Goal: Communication & Community: Ask a question

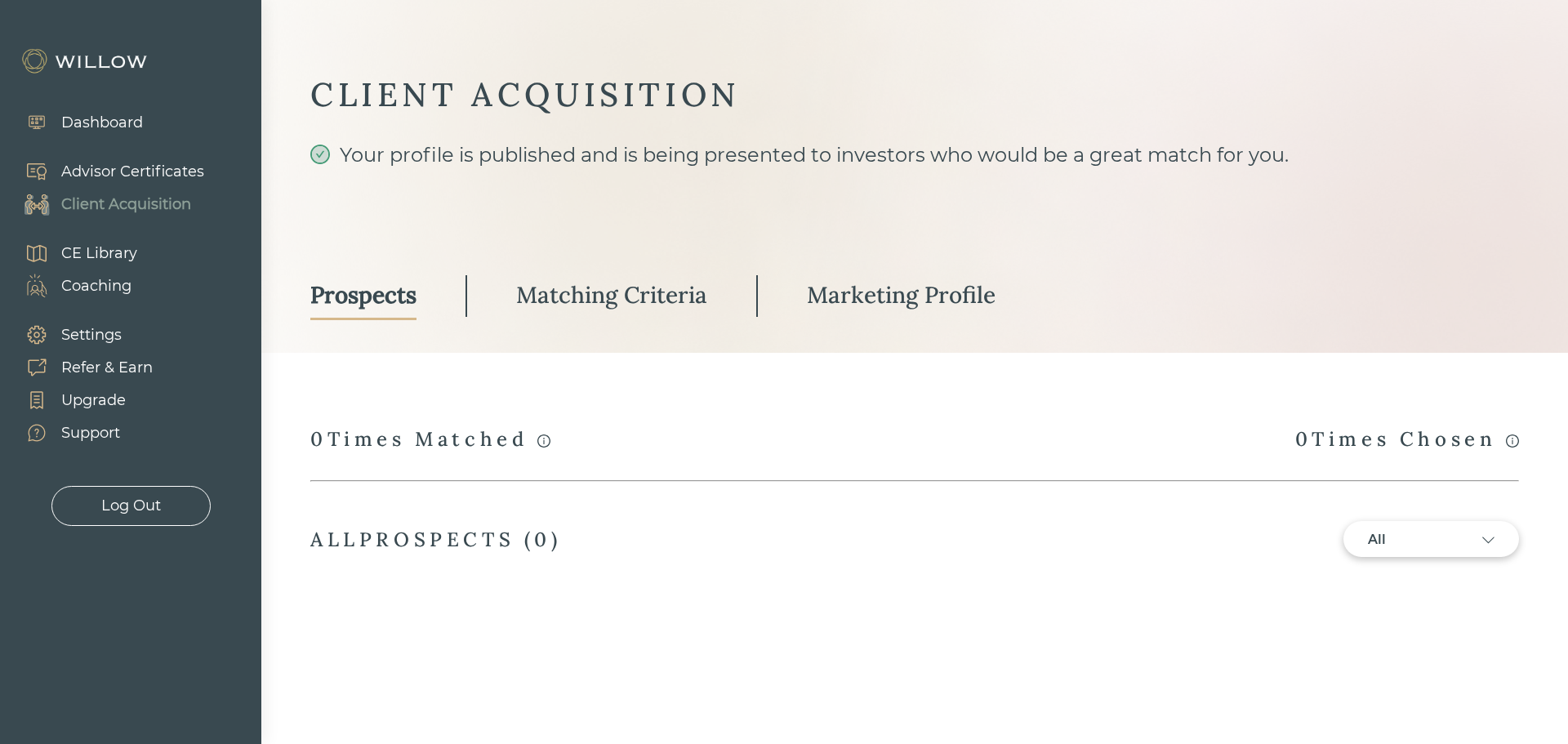
click at [116, 163] on div "Advisor Certificates" at bounding box center [132, 172] width 143 height 22
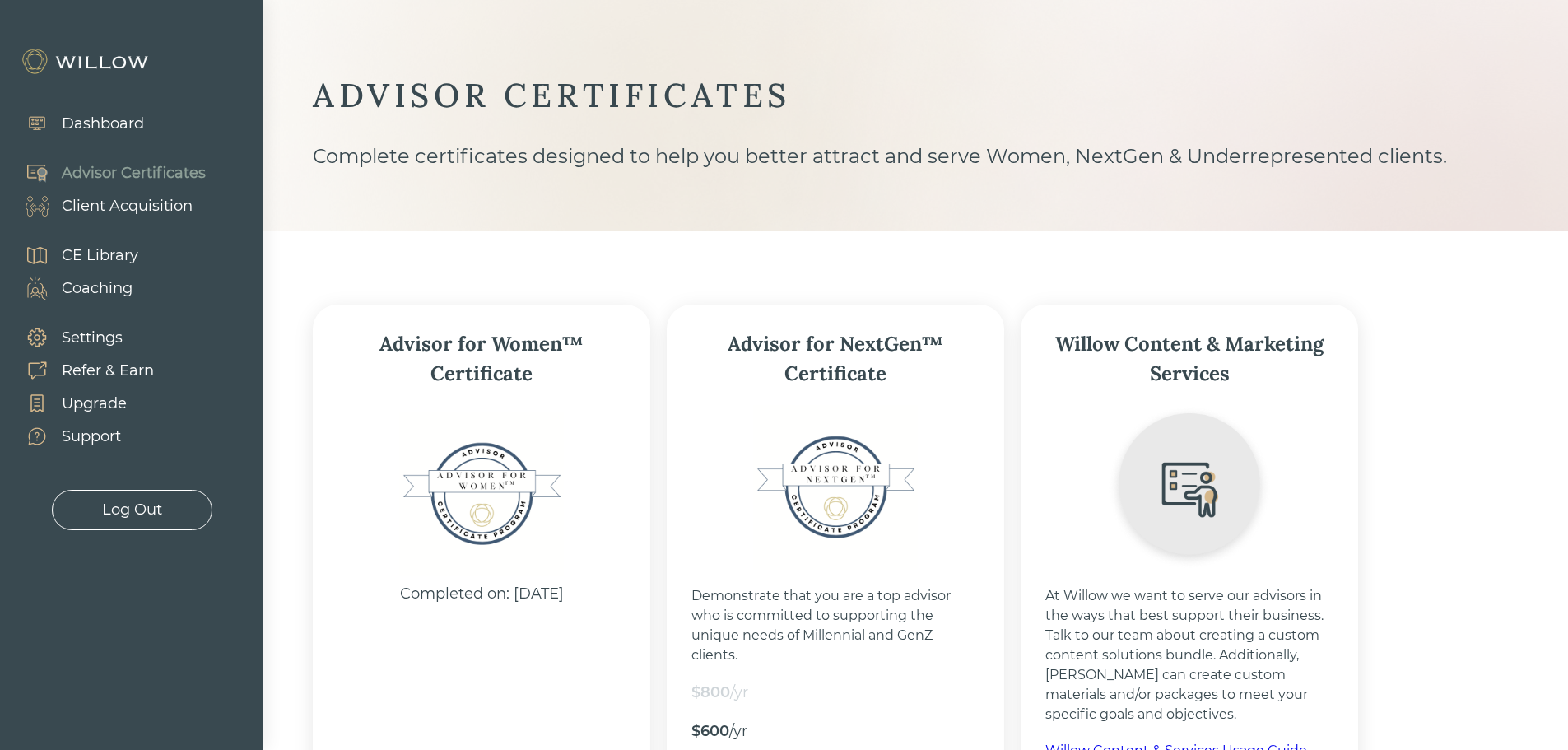
click at [113, 257] on div "CE Library" at bounding box center [99, 255] width 77 height 22
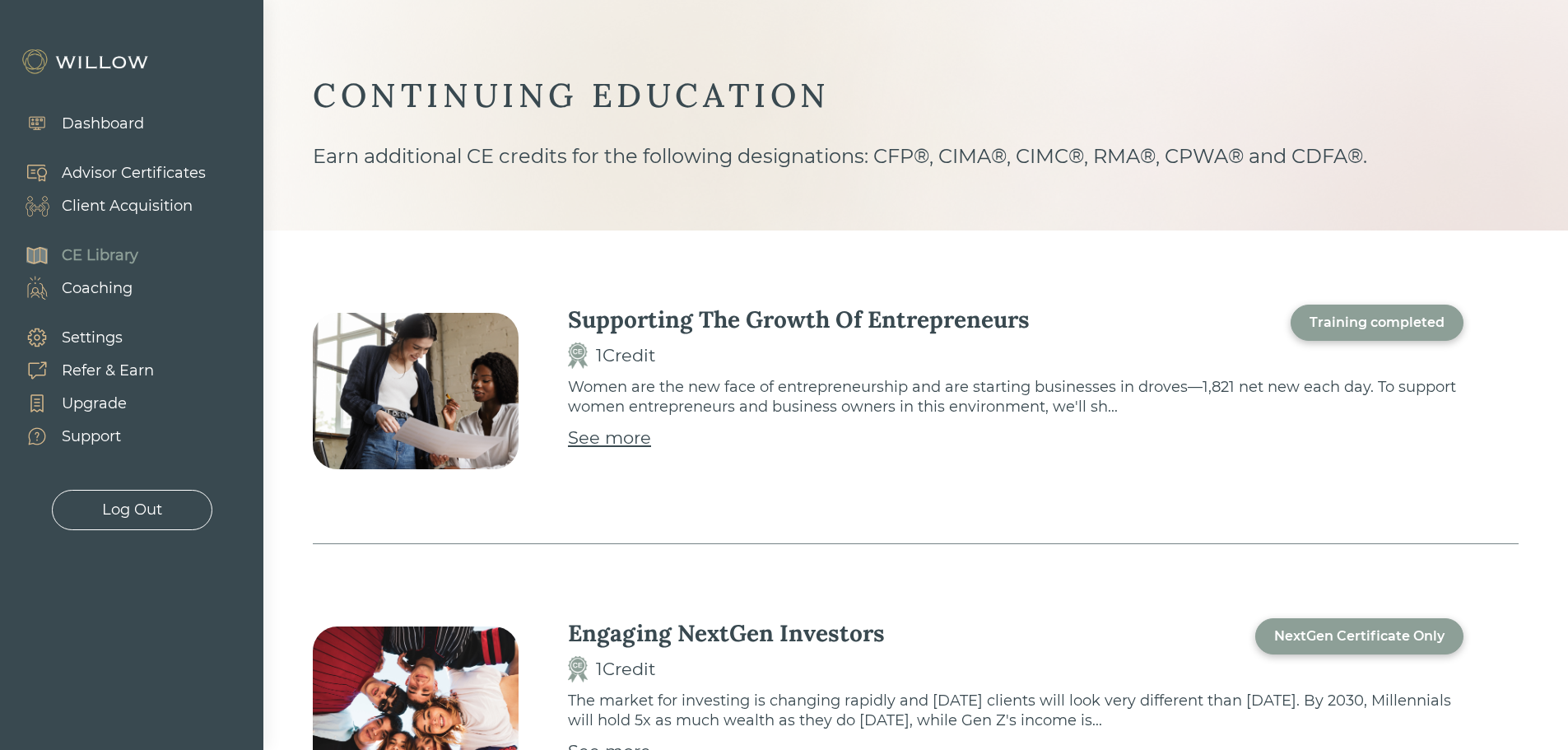
click at [599, 438] on div "See more" at bounding box center [609, 437] width 83 height 26
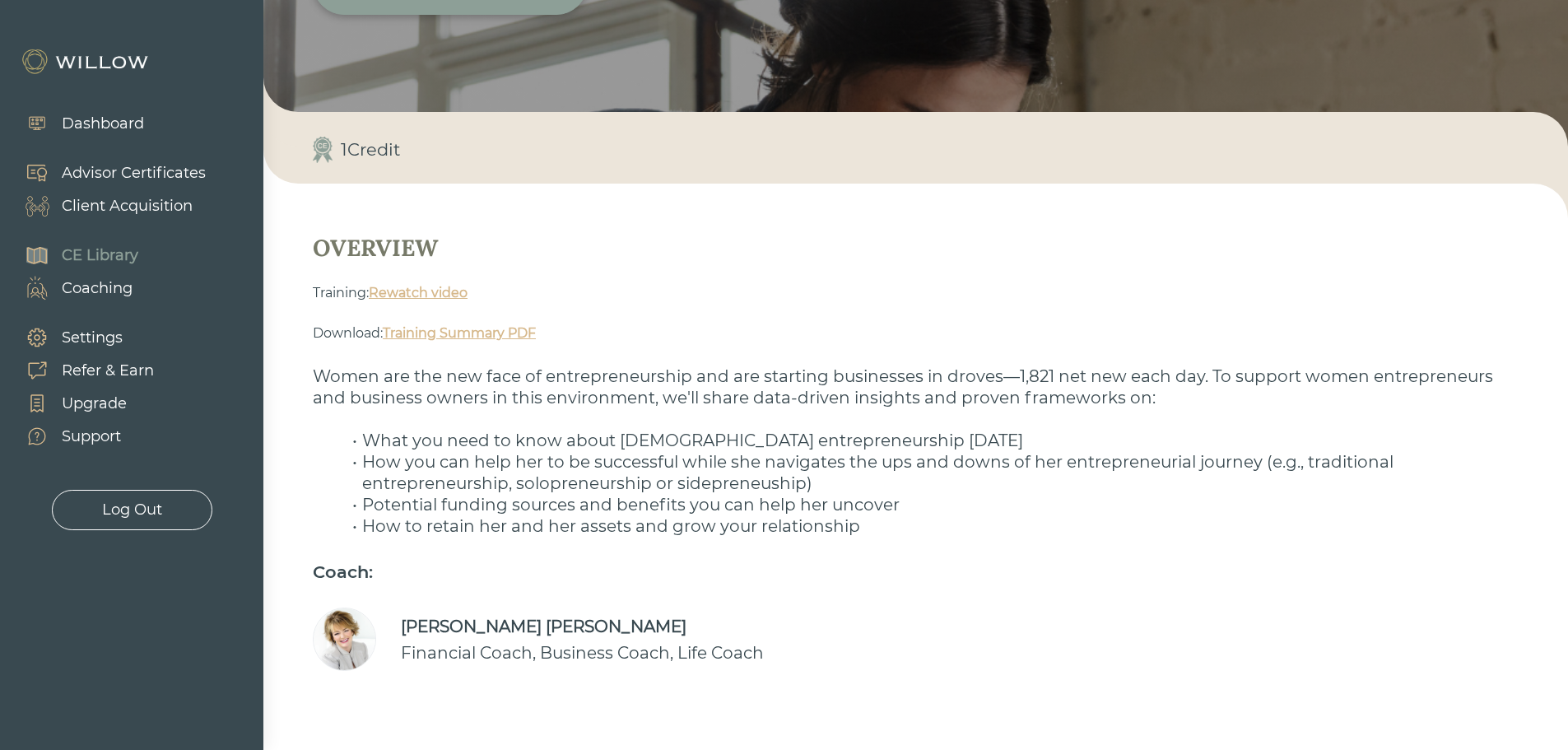
scroll to position [253, 0]
click at [460, 332] on link "Training Summary PDF" at bounding box center [459, 332] width 153 height 16
click at [94, 437] on div "Support" at bounding box center [91, 436] width 59 height 22
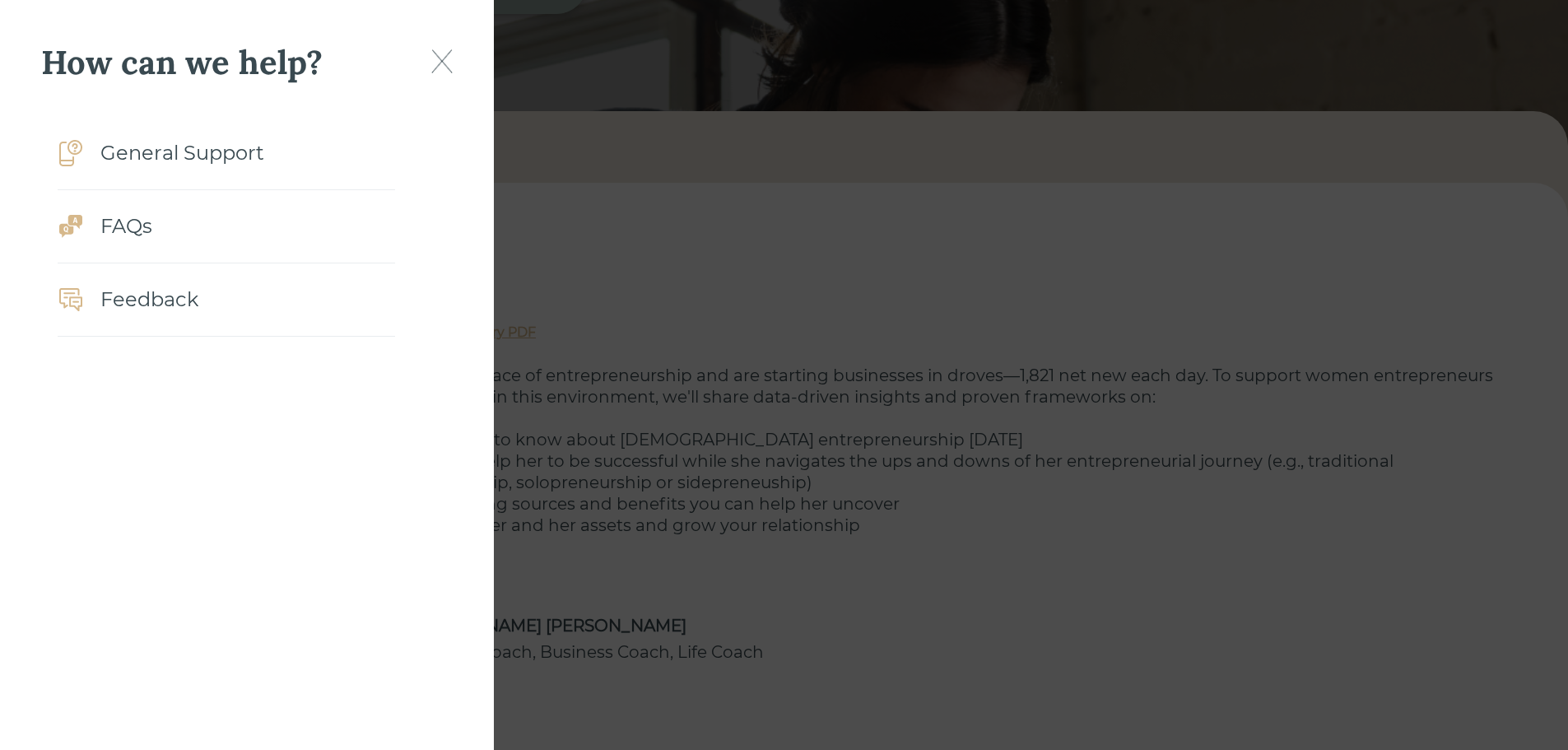
click at [193, 156] on div "General Support" at bounding box center [182, 153] width 164 height 29
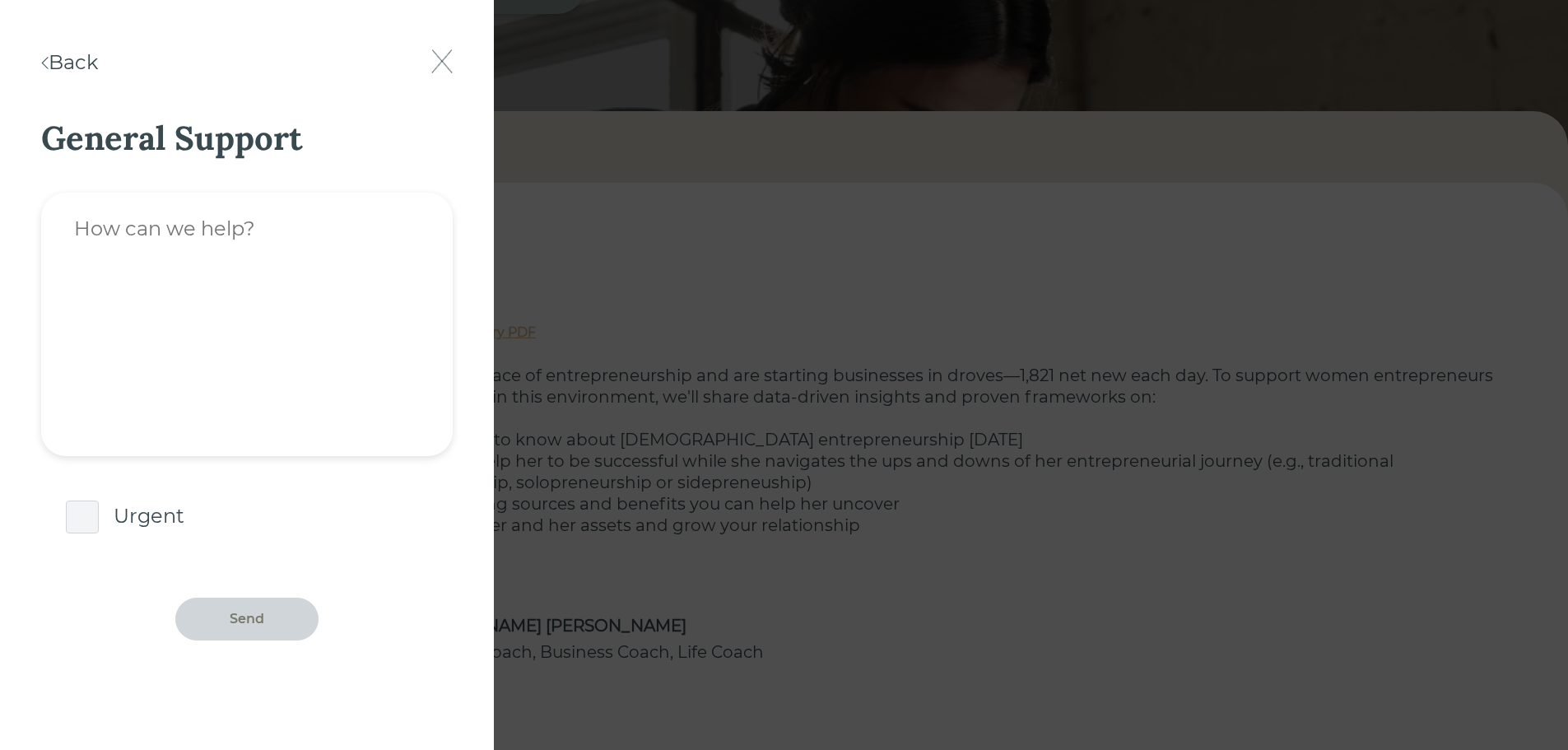
click at [349, 220] on textarea at bounding box center [246, 324] width 412 height 263
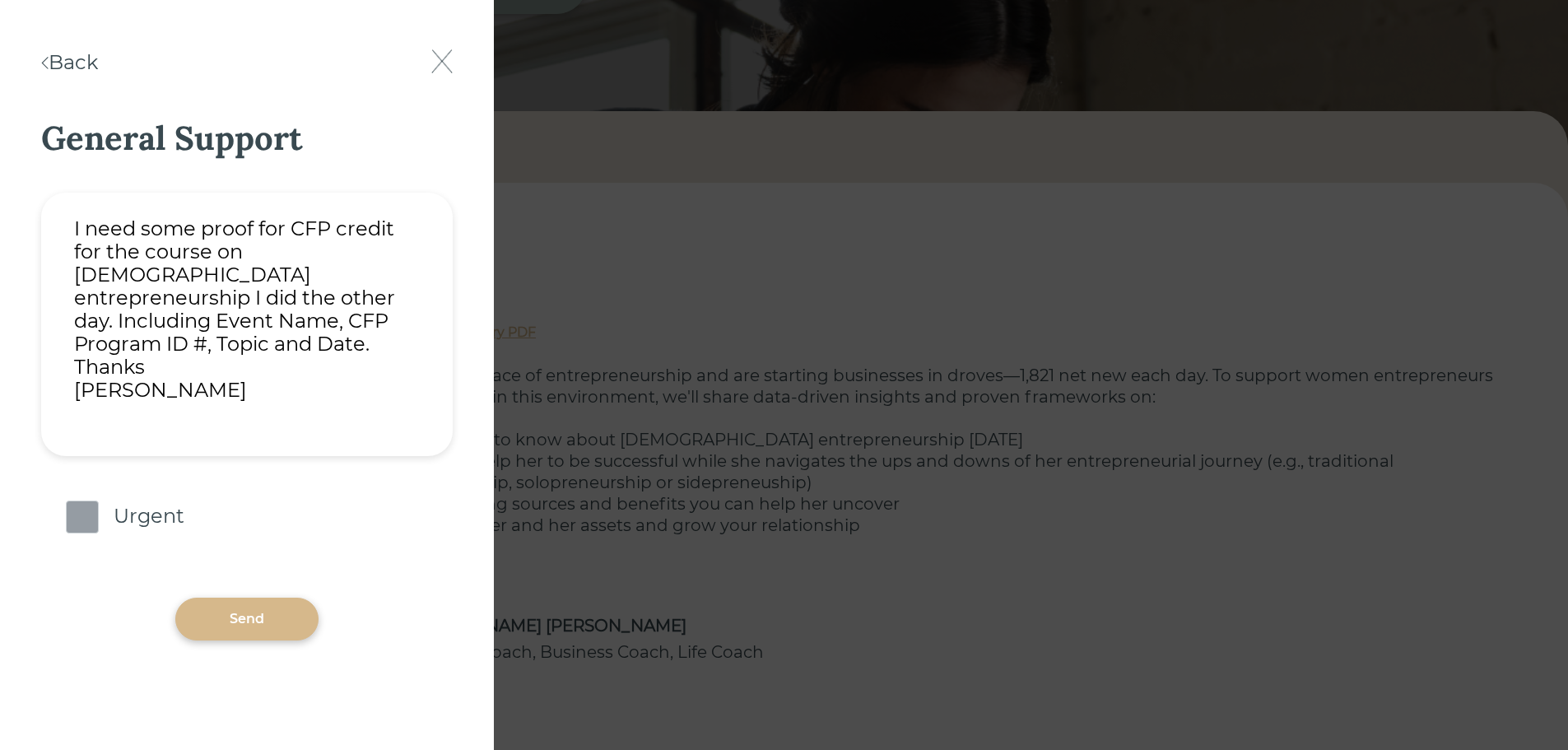
type textarea "I need some proof for CFP credit for the course on [DEMOGRAPHIC_DATA] entrepren…"
click at [80, 517] on span at bounding box center [83, 517] width 33 height 33
click at [69, 503] on input "checkbox" at bounding box center [69, 503] width 0 height 0
click at [257, 611] on div "Send" at bounding box center [247, 619] width 35 height 19
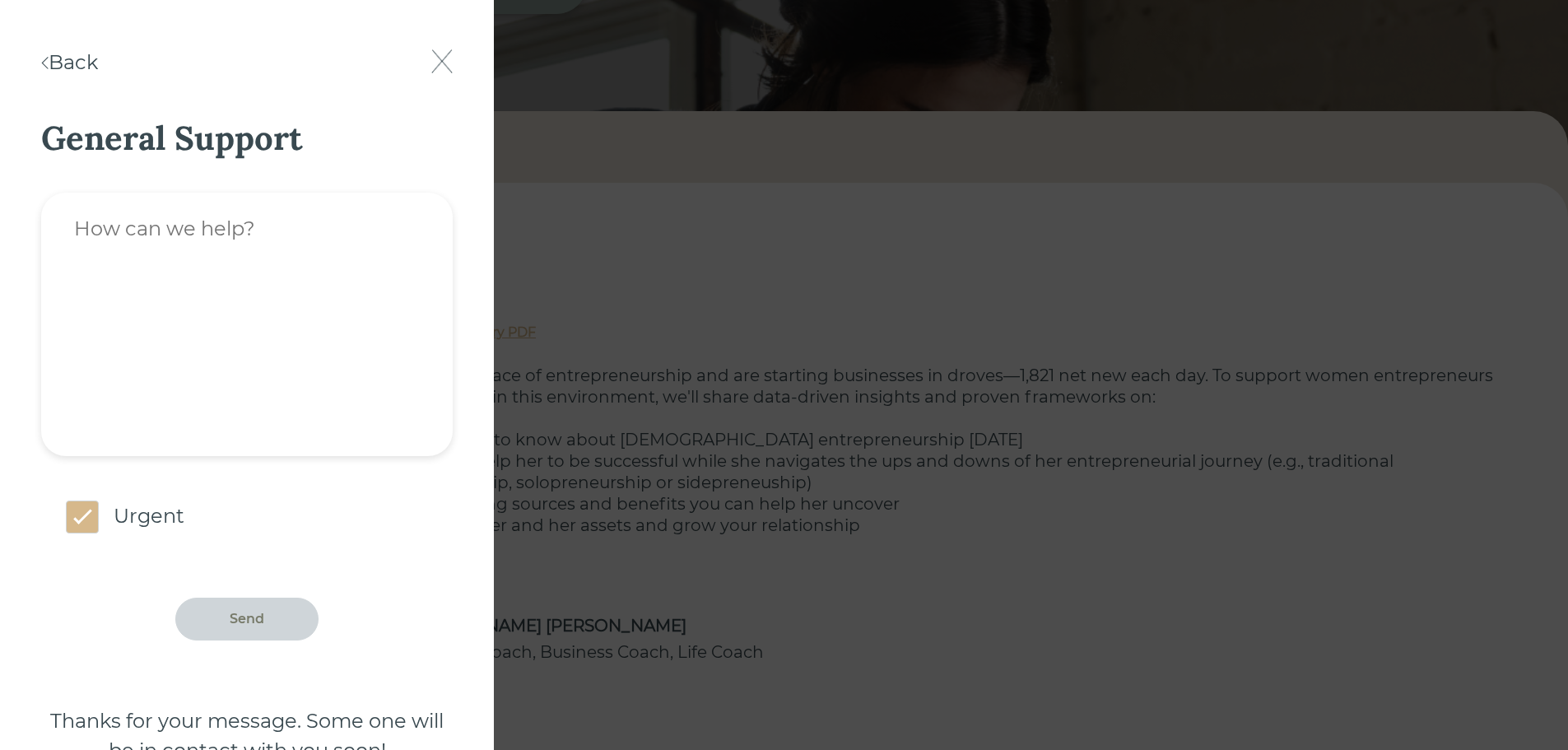
click at [433, 56] on img at bounding box center [442, 61] width 21 height 24
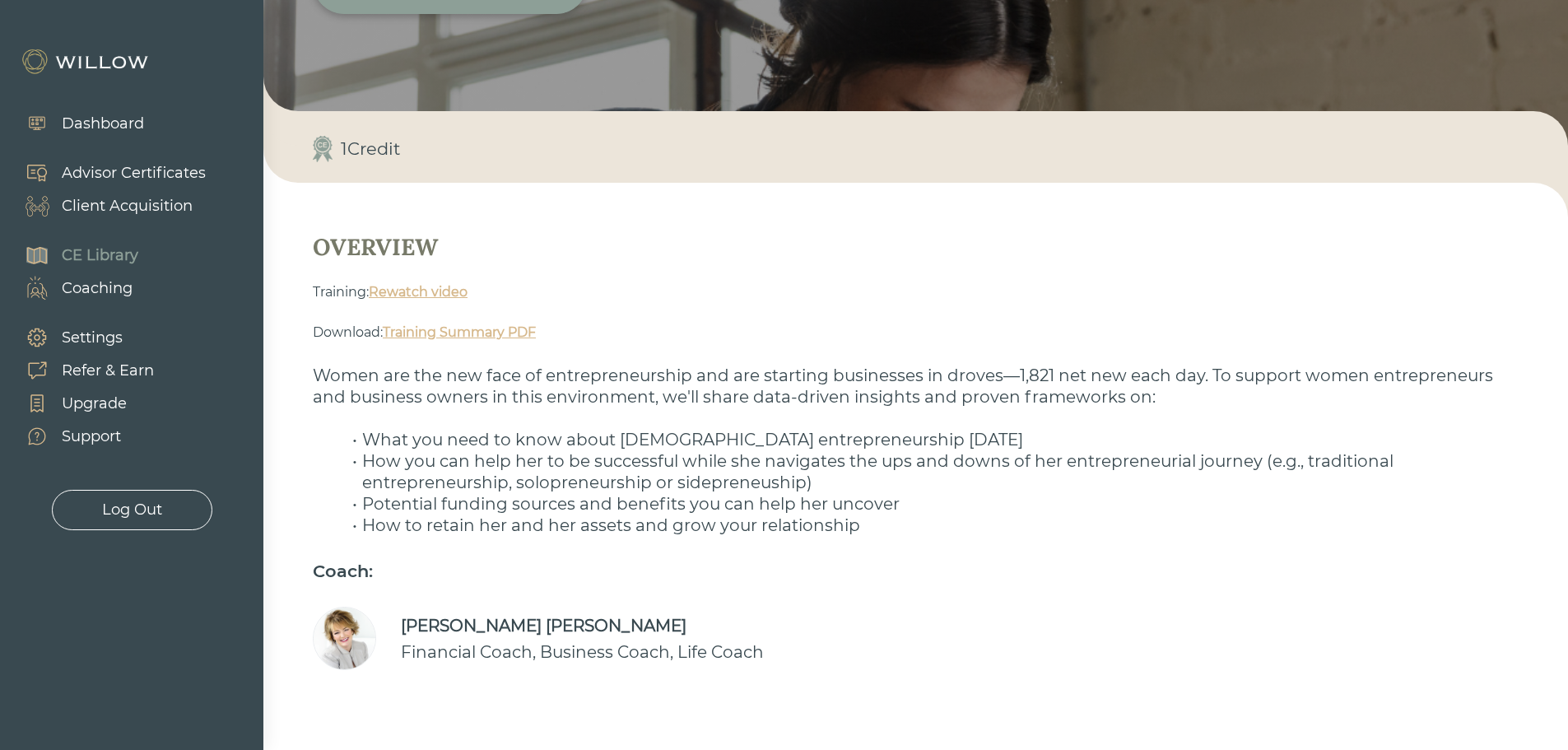
click at [94, 131] on div "Dashboard" at bounding box center [102, 124] width 83 height 22
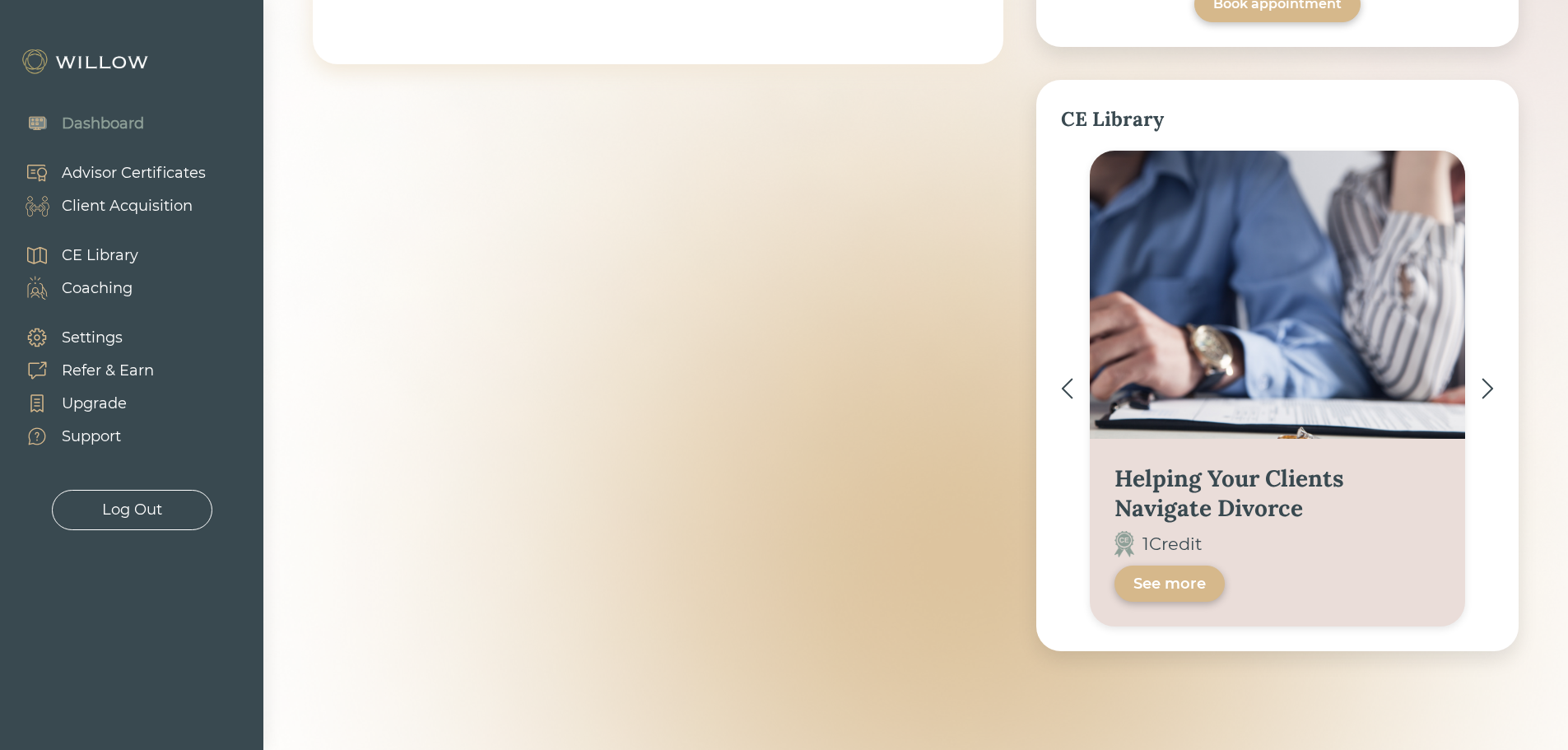
scroll to position [25, 0]
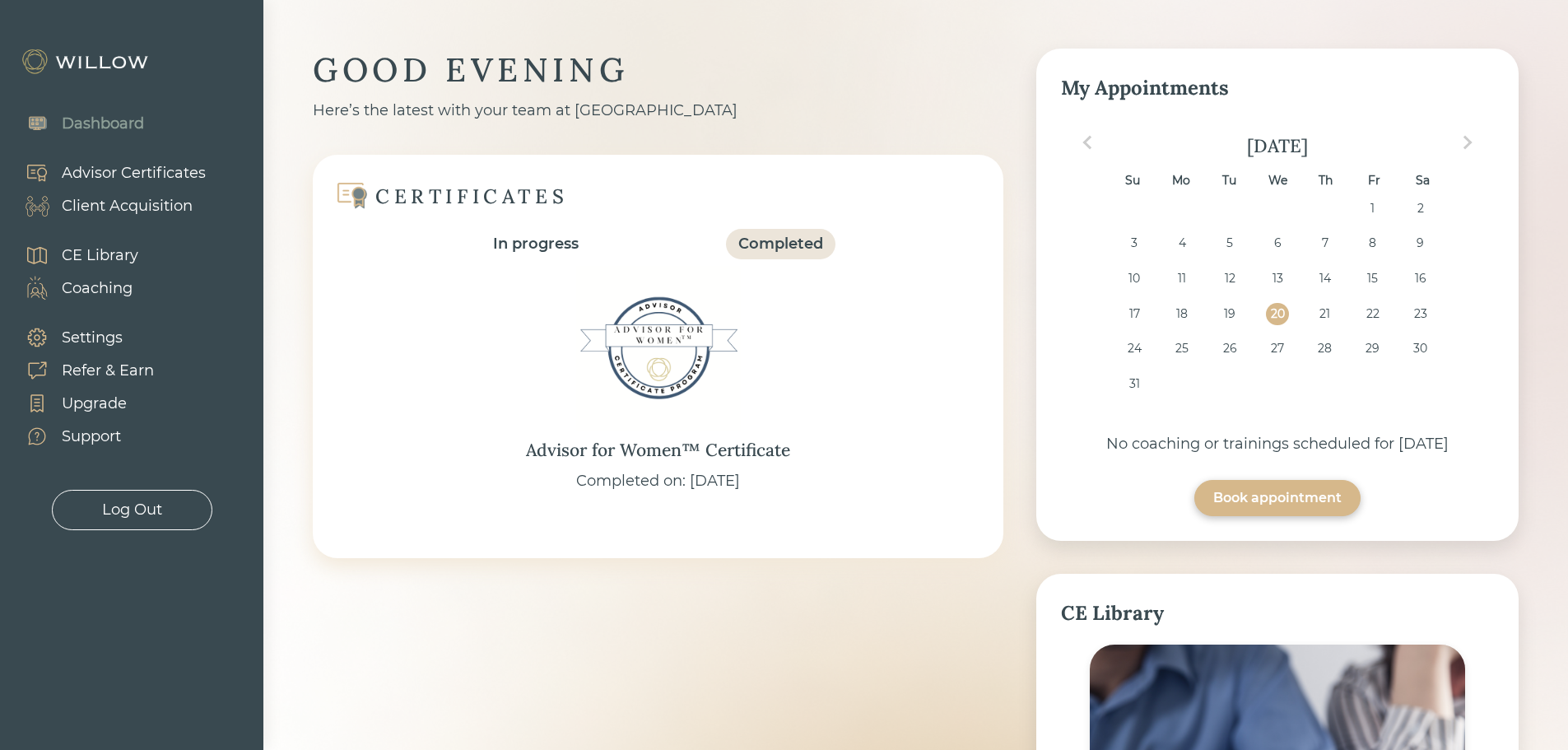
click at [535, 244] on div "In progress" at bounding box center [536, 244] width 86 height 22
